Goal: Check status

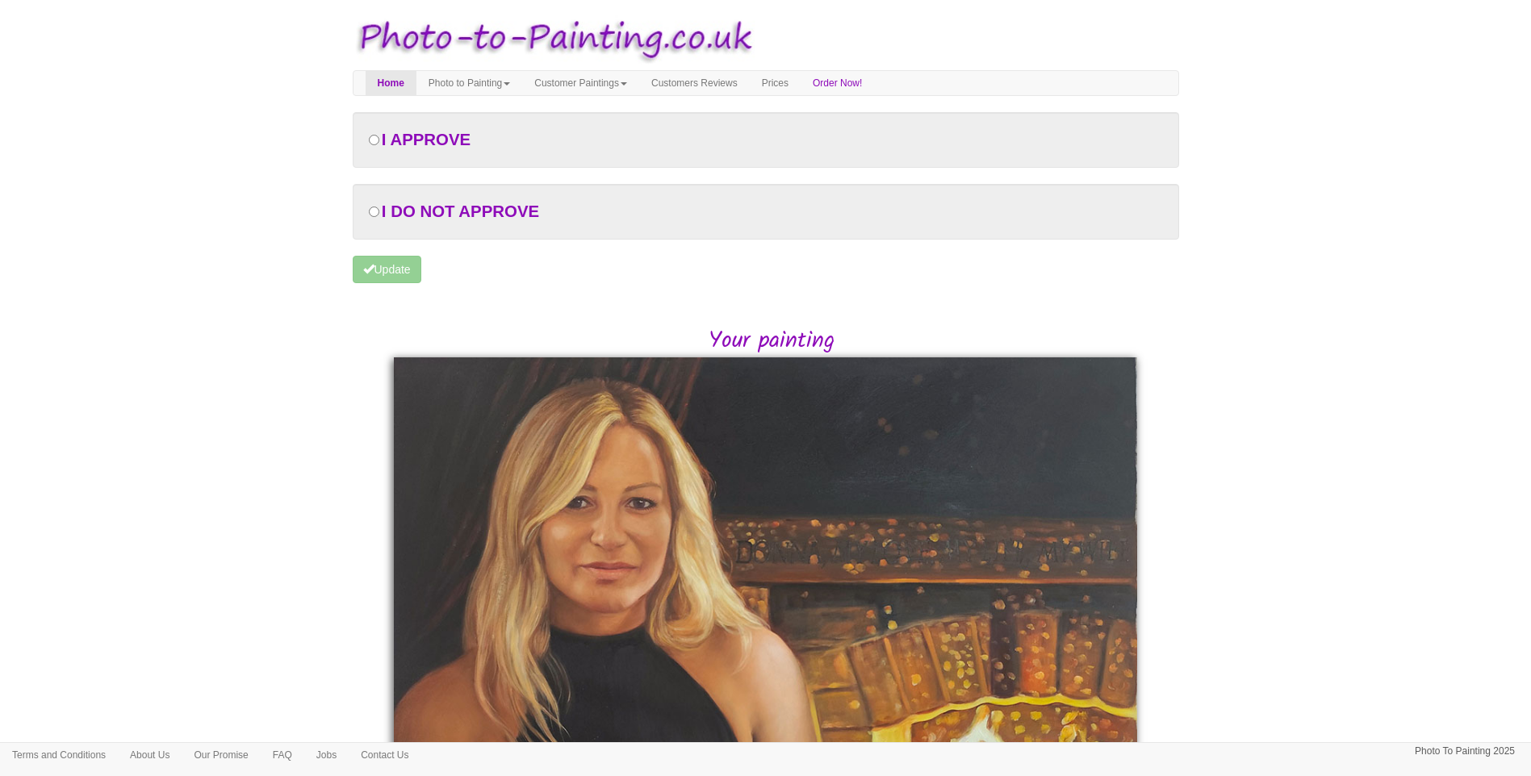
click at [1288, 521] on body "Your painting - risk free Toggle navigation Menu Home Photo to Painting Photo t…" at bounding box center [765, 573] width 1531 height 1130
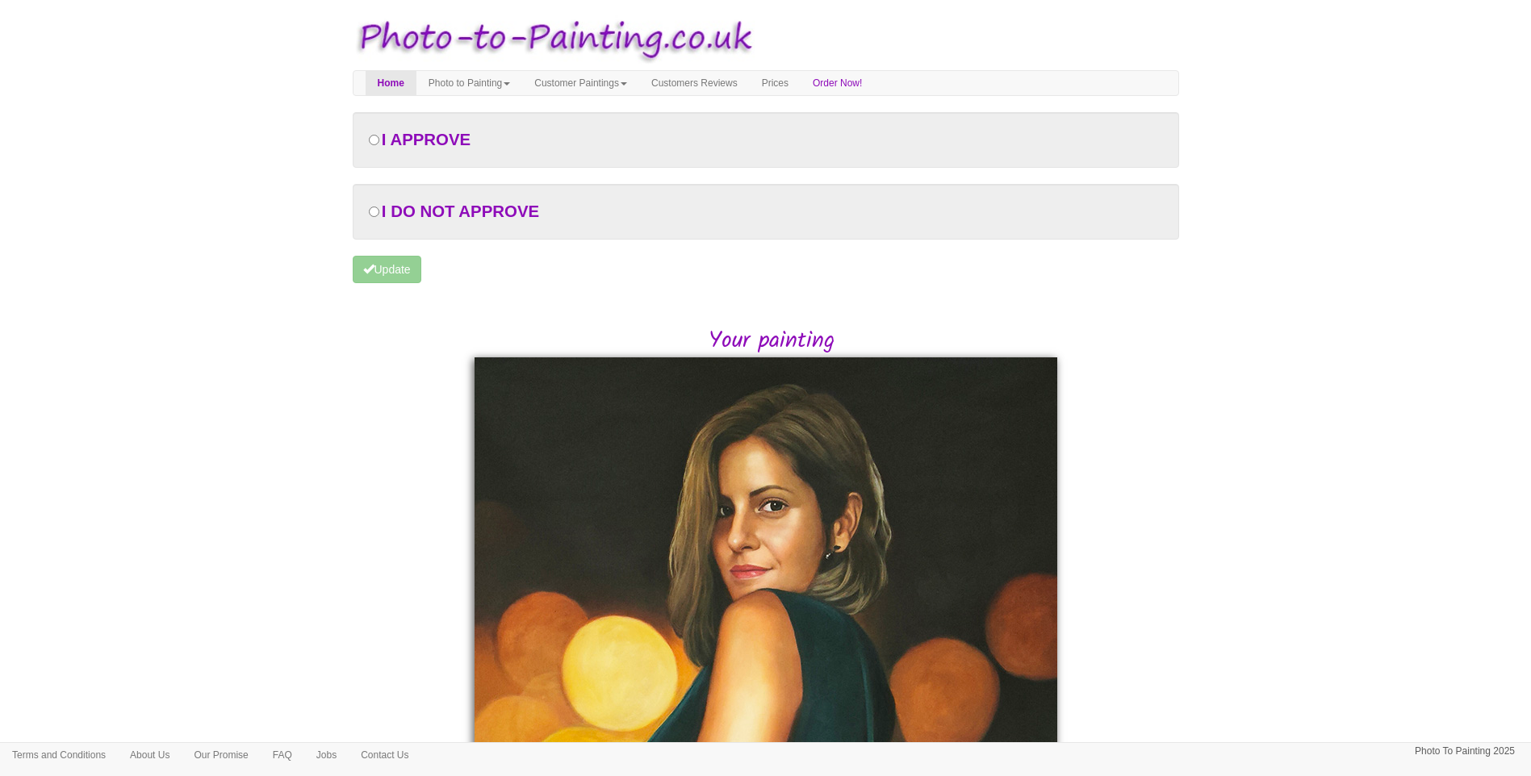
click at [157, 570] on body "Your painting - risk free Toggle navigation Menu Home Photo to Painting Photo t…" at bounding box center [765, 636] width 1531 height 1257
